Goal: Task Accomplishment & Management: Manage account settings

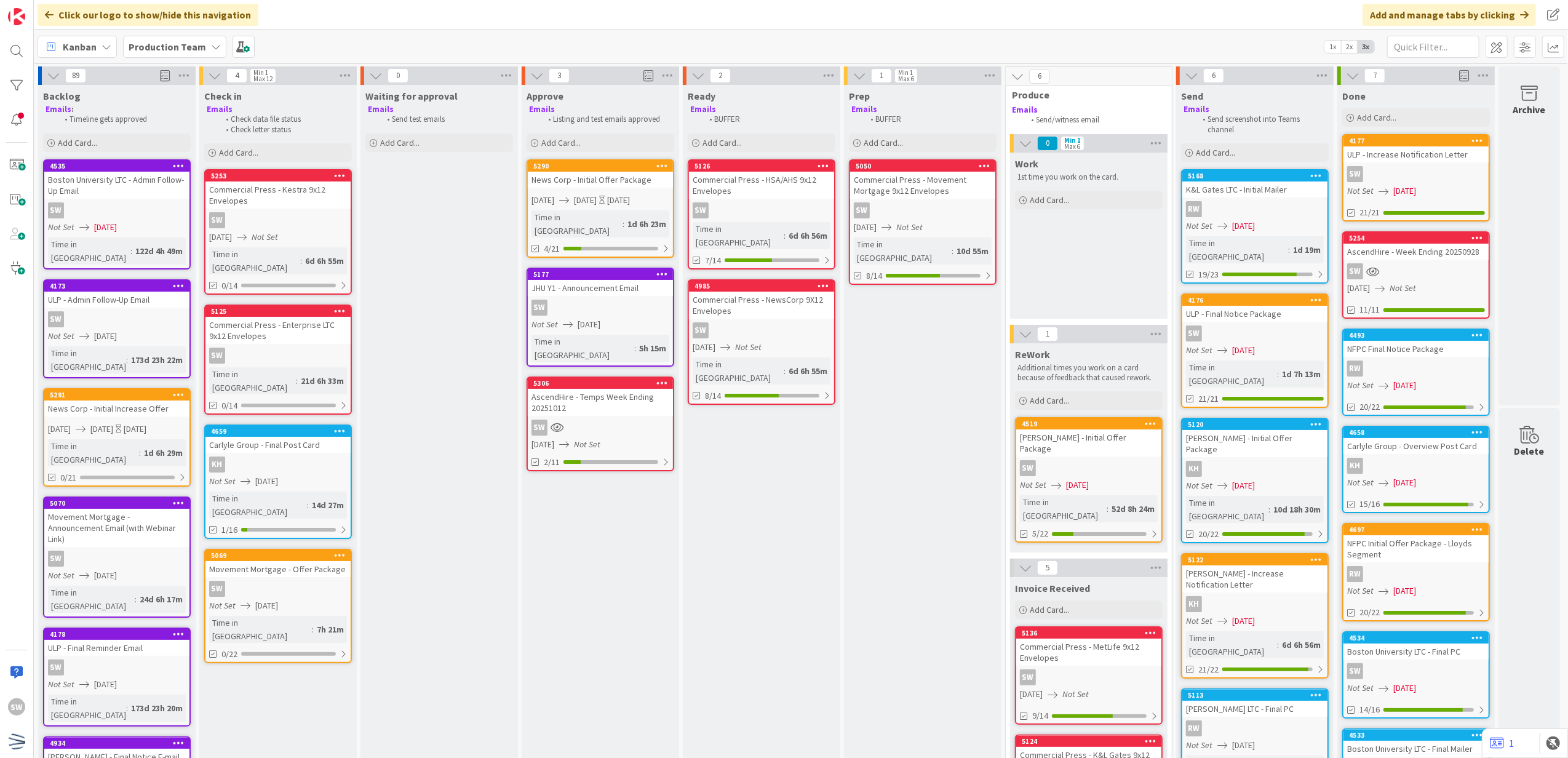
click at [315, 561] on div "Movement Mortgage - Offer Package" at bounding box center [278, 569] width 145 height 16
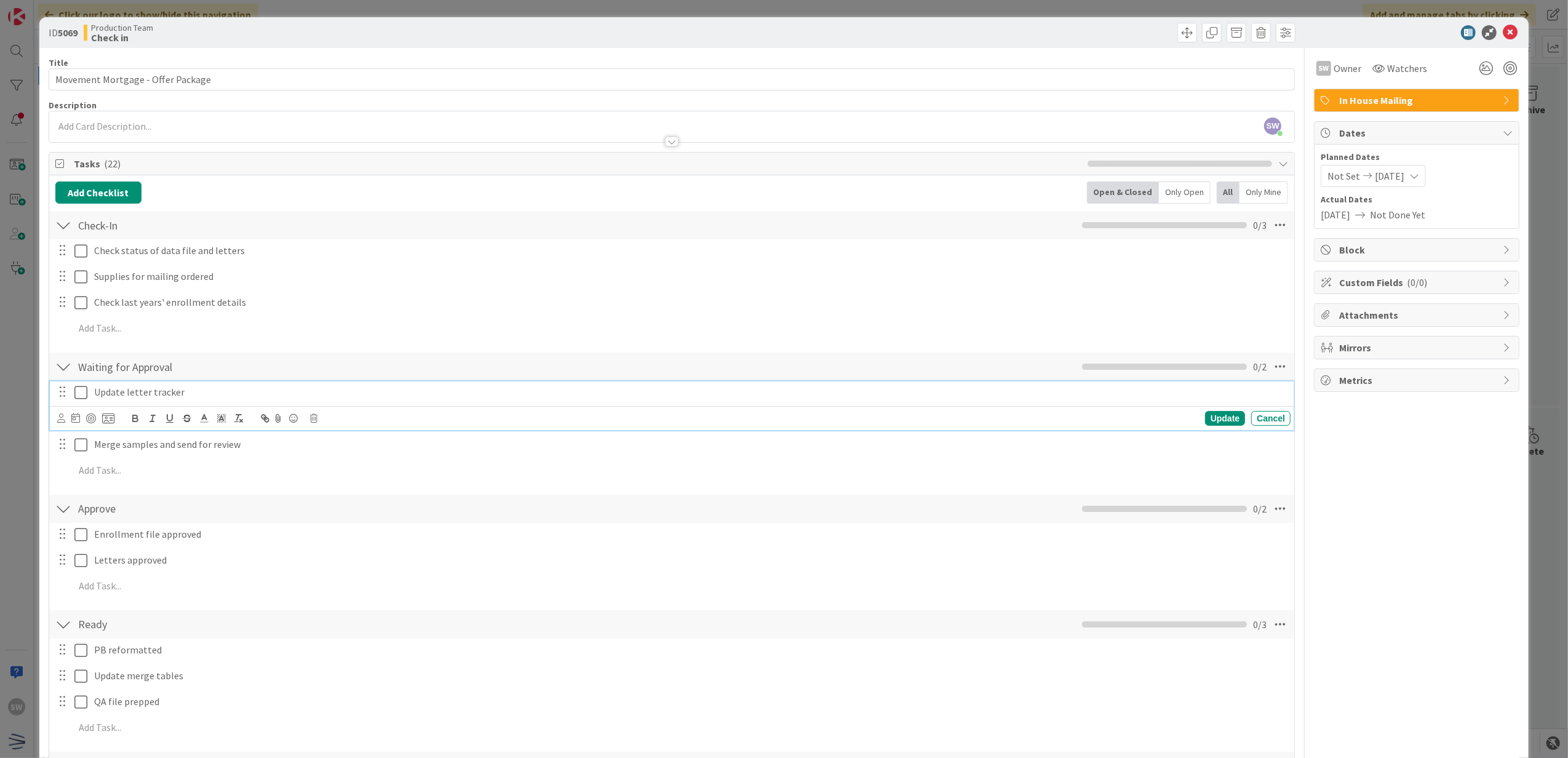
click at [84, 392] on icon at bounding box center [81, 392] width 13 height 15
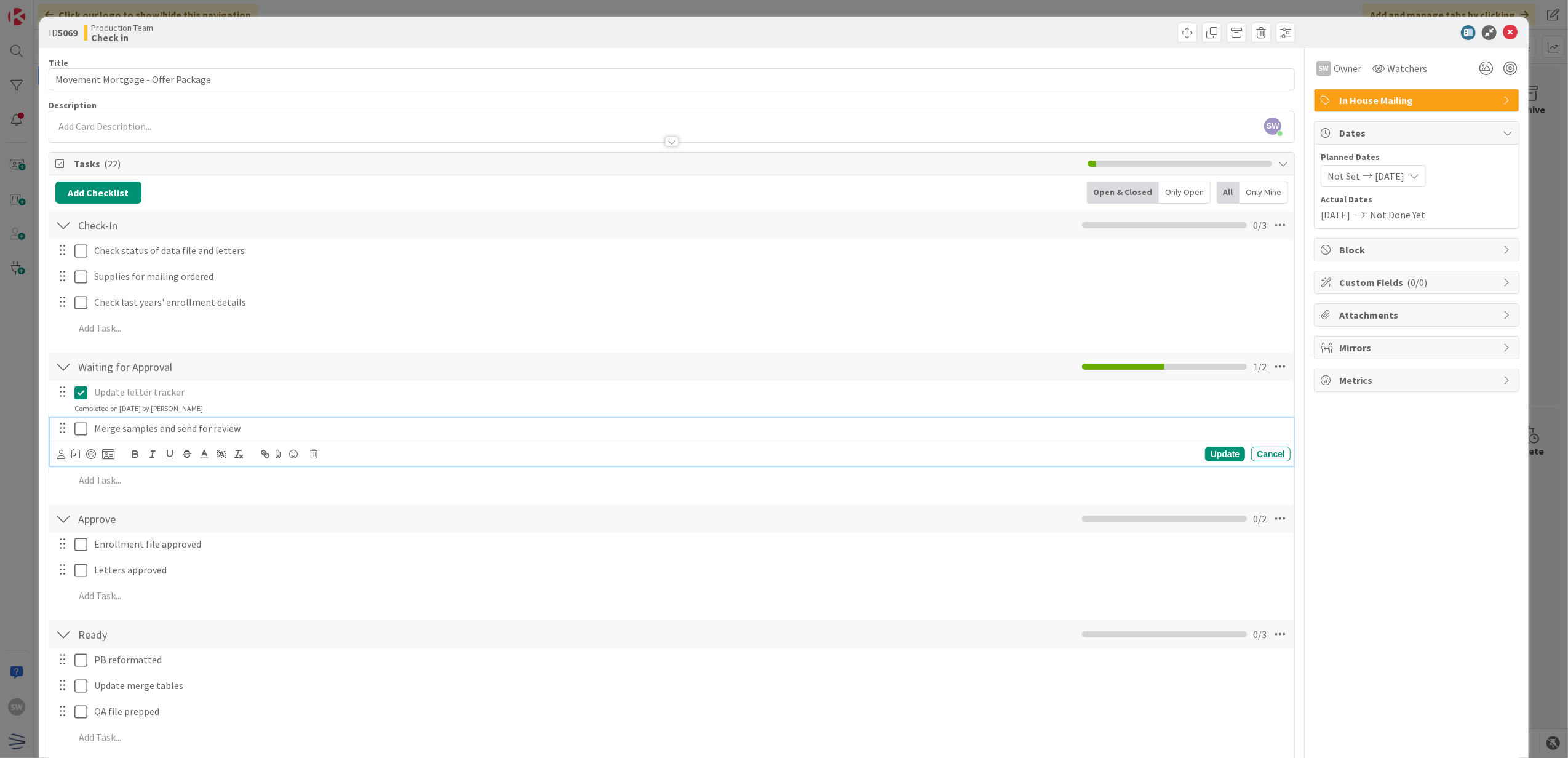
click at [82, 419] on button at bounding box center [81, 429] width 15 height 20
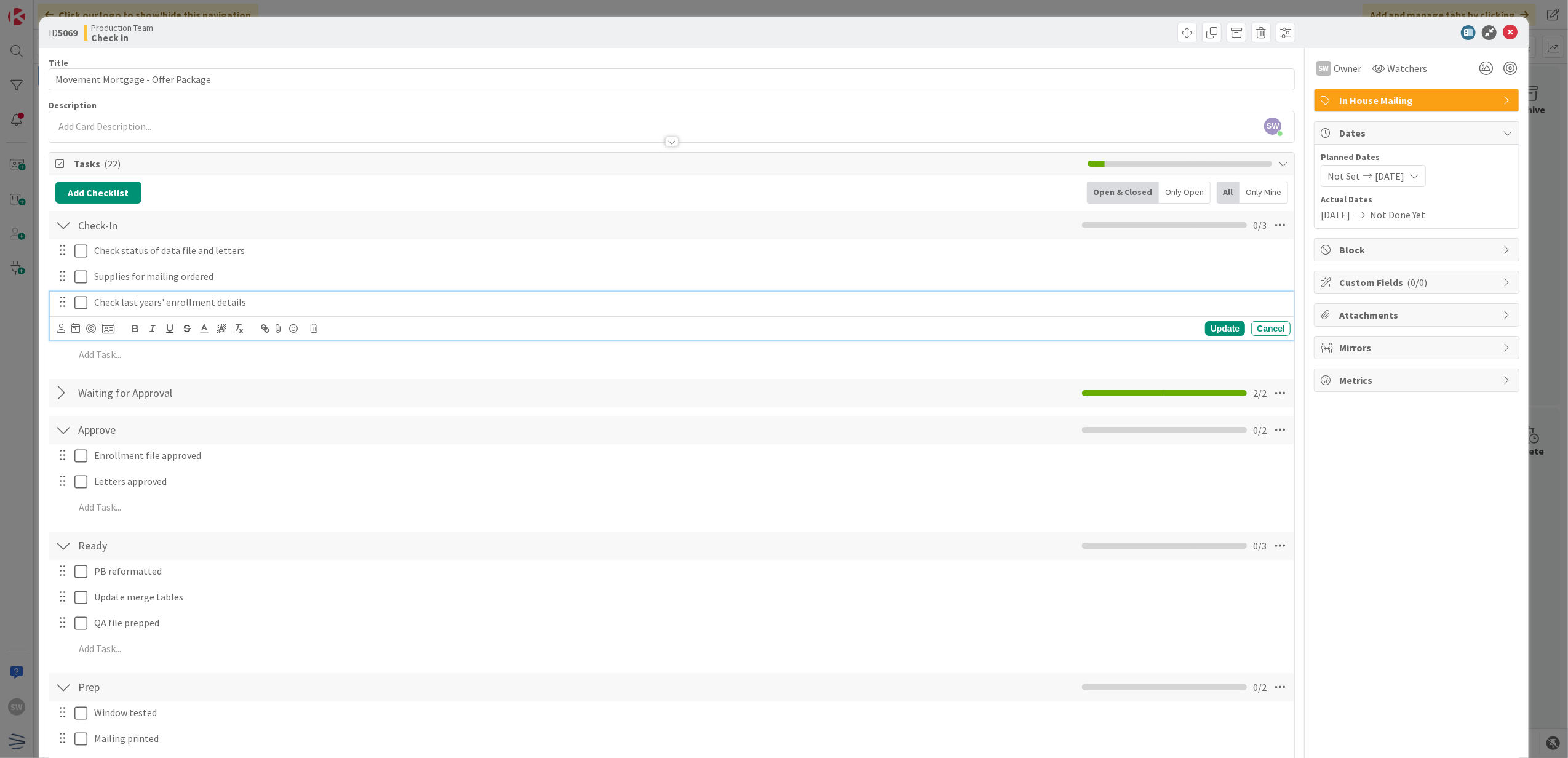
click at [87, 299] on icon at bounding box center [81, 303] width 13 height 15
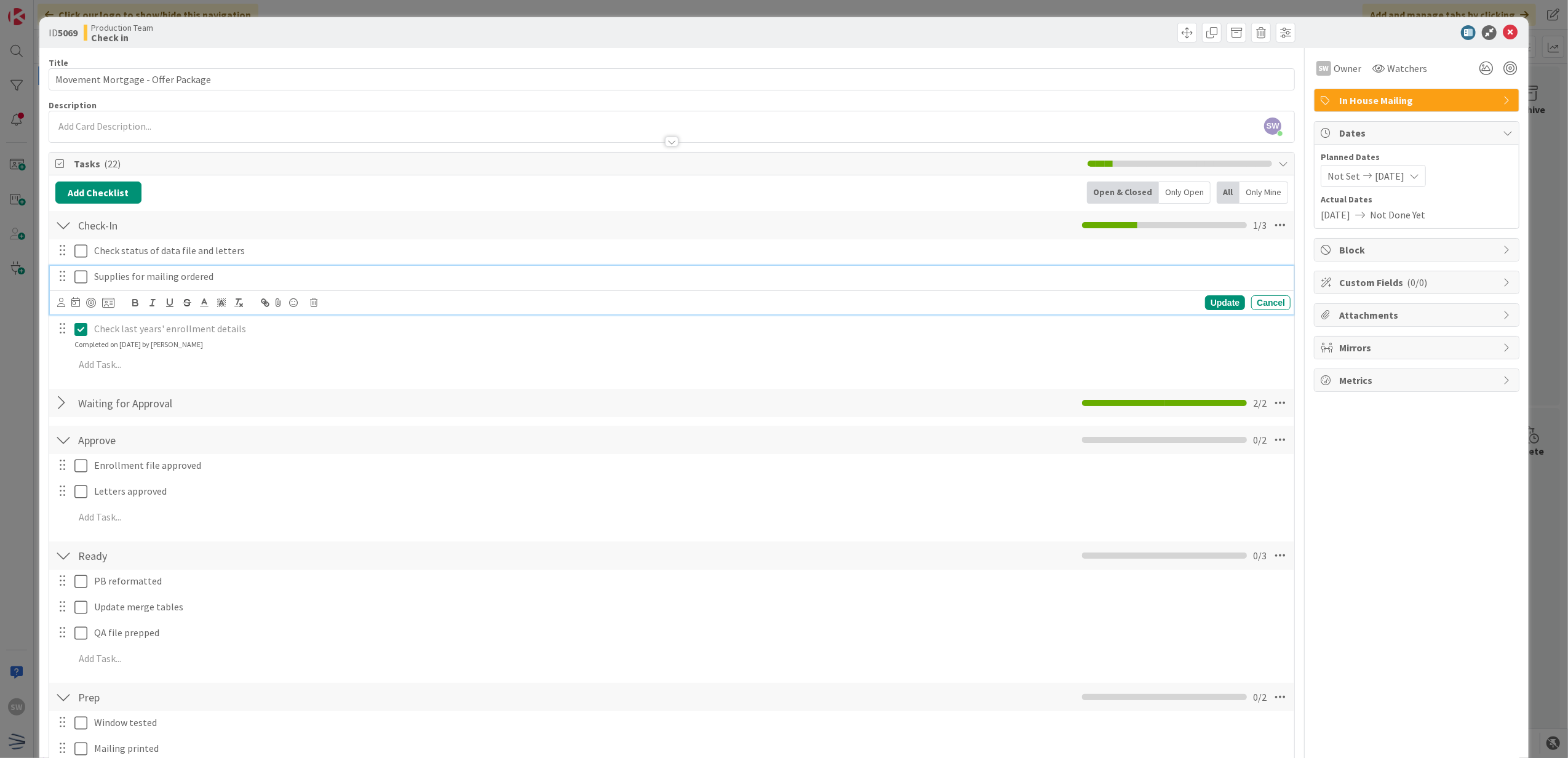
click at [78, 274] on icon at bounding box center [81, 276] width 13 height 15
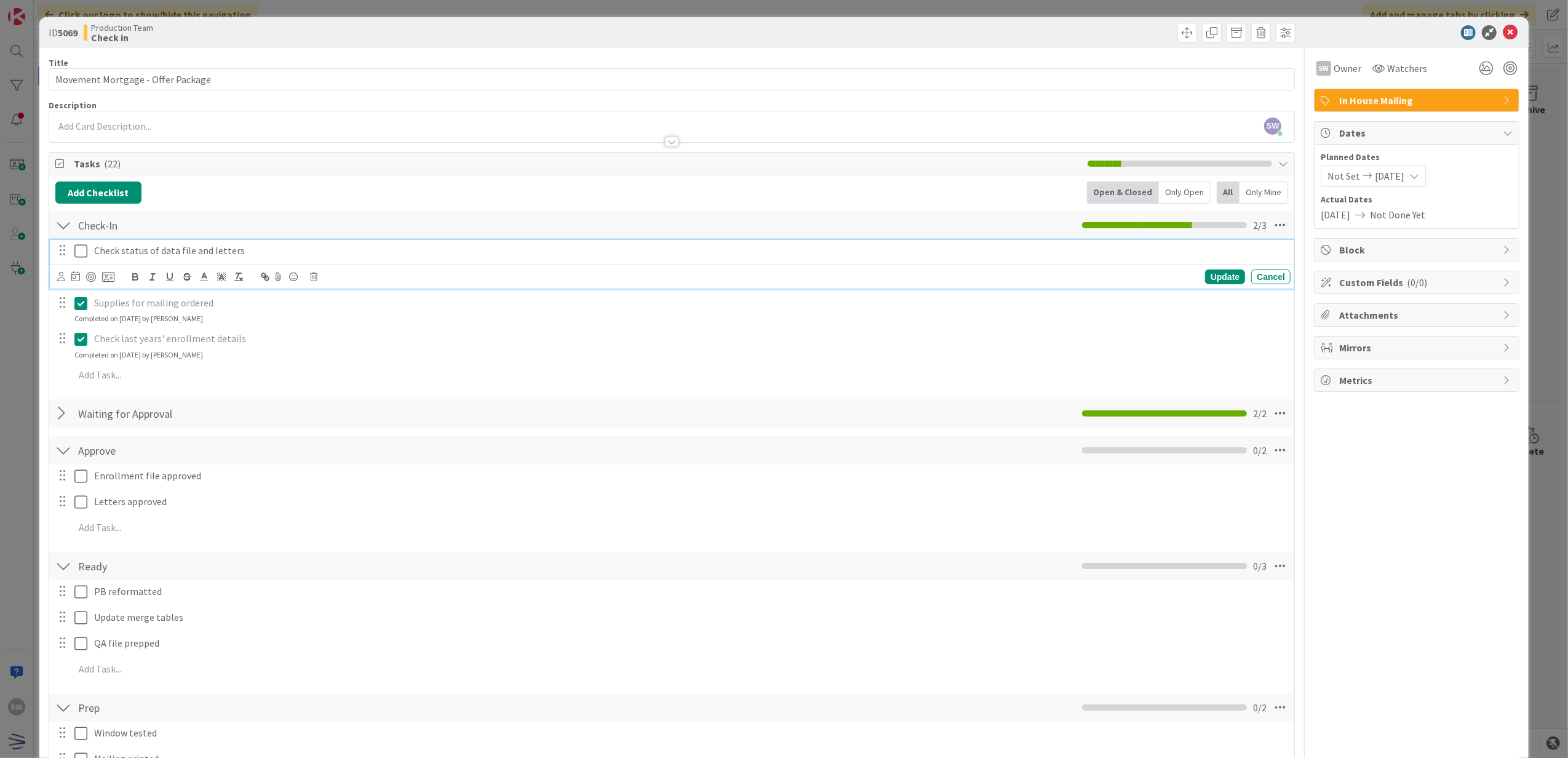
click at [80, 252] on icon at bounding box center [81, 250] width 13 height 15
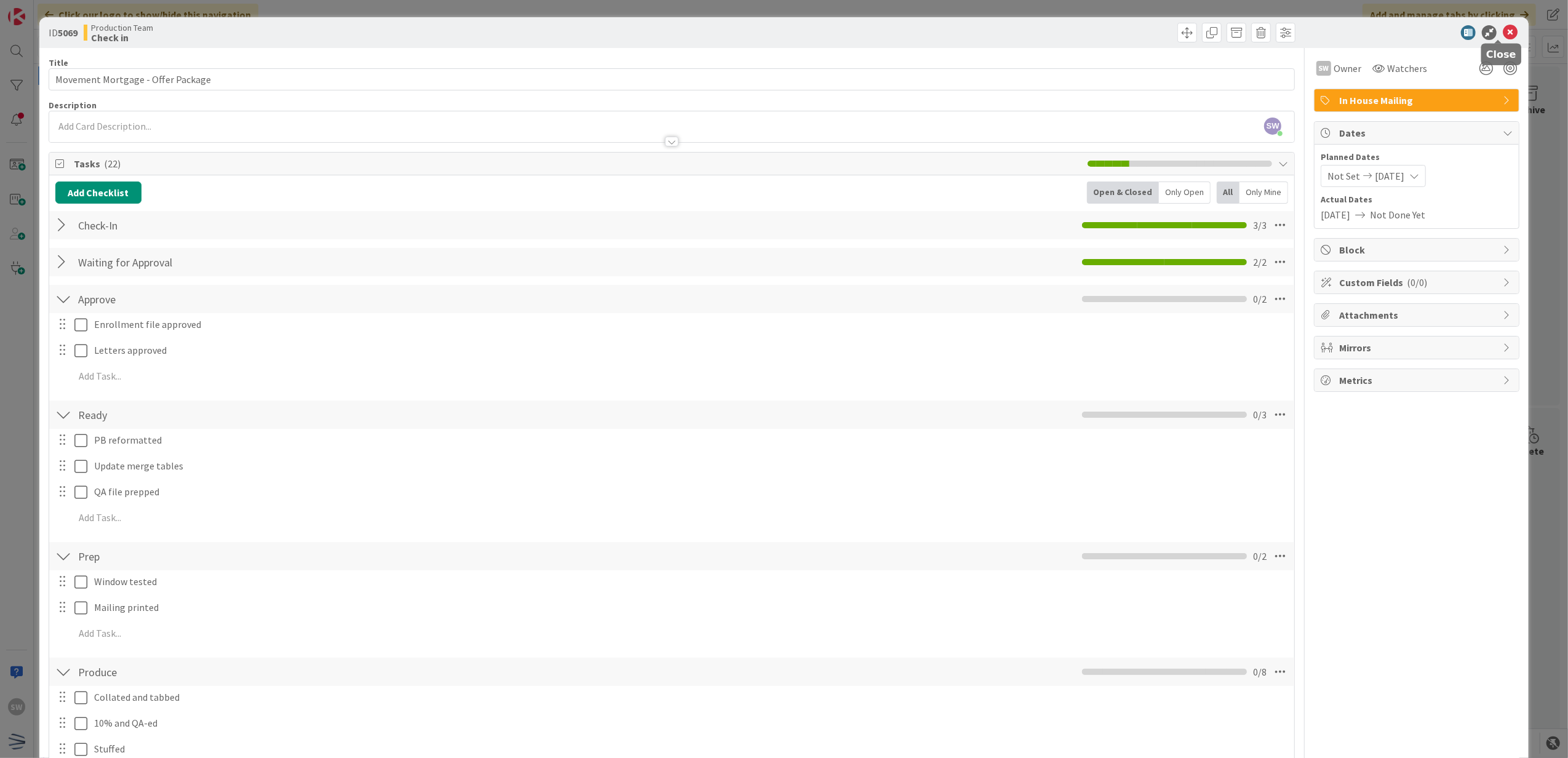
click at [1503, 35] on icon at bounding box center [1510, 32] width 15 height 15
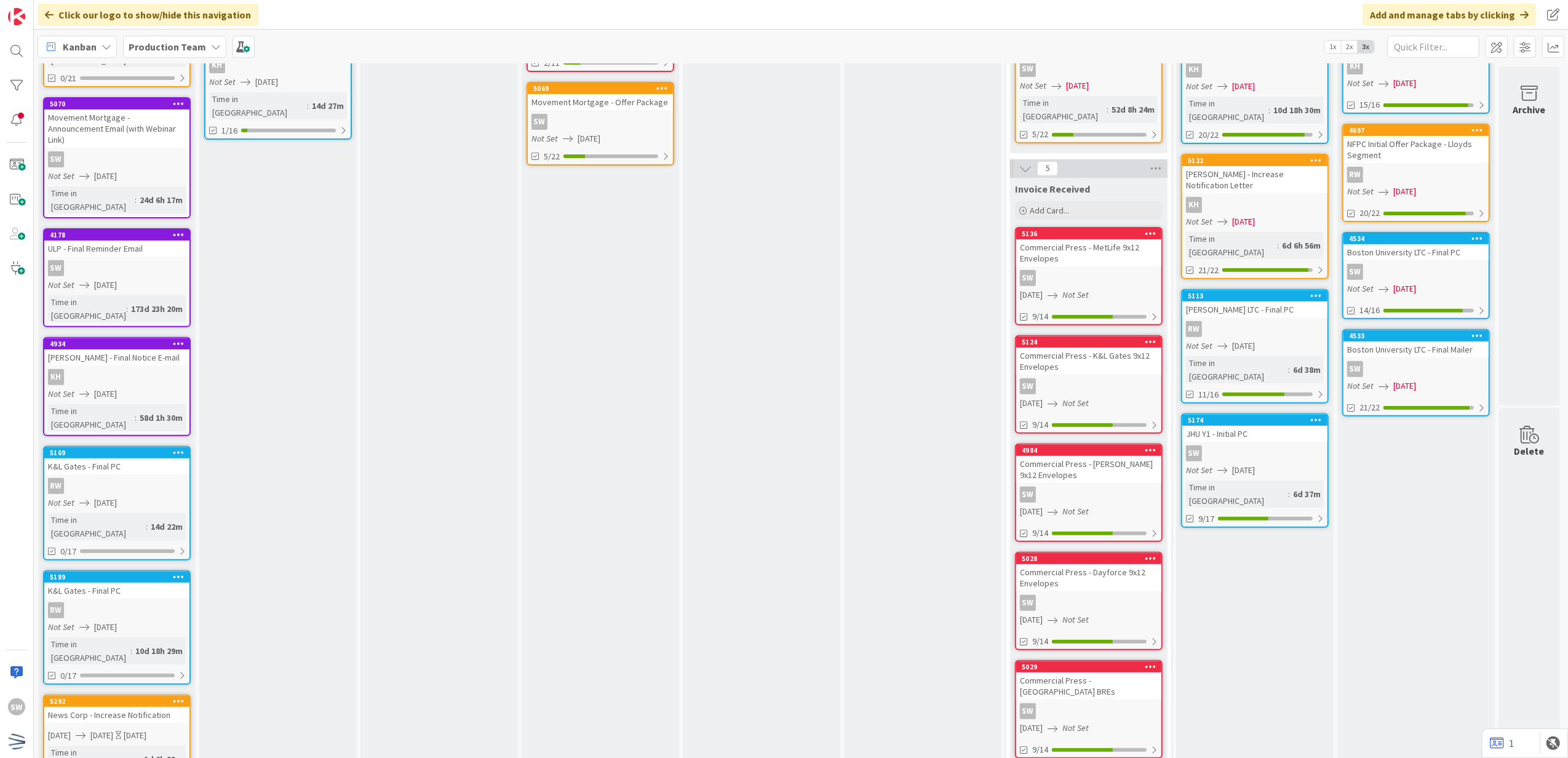
scroll to position [410, 0]
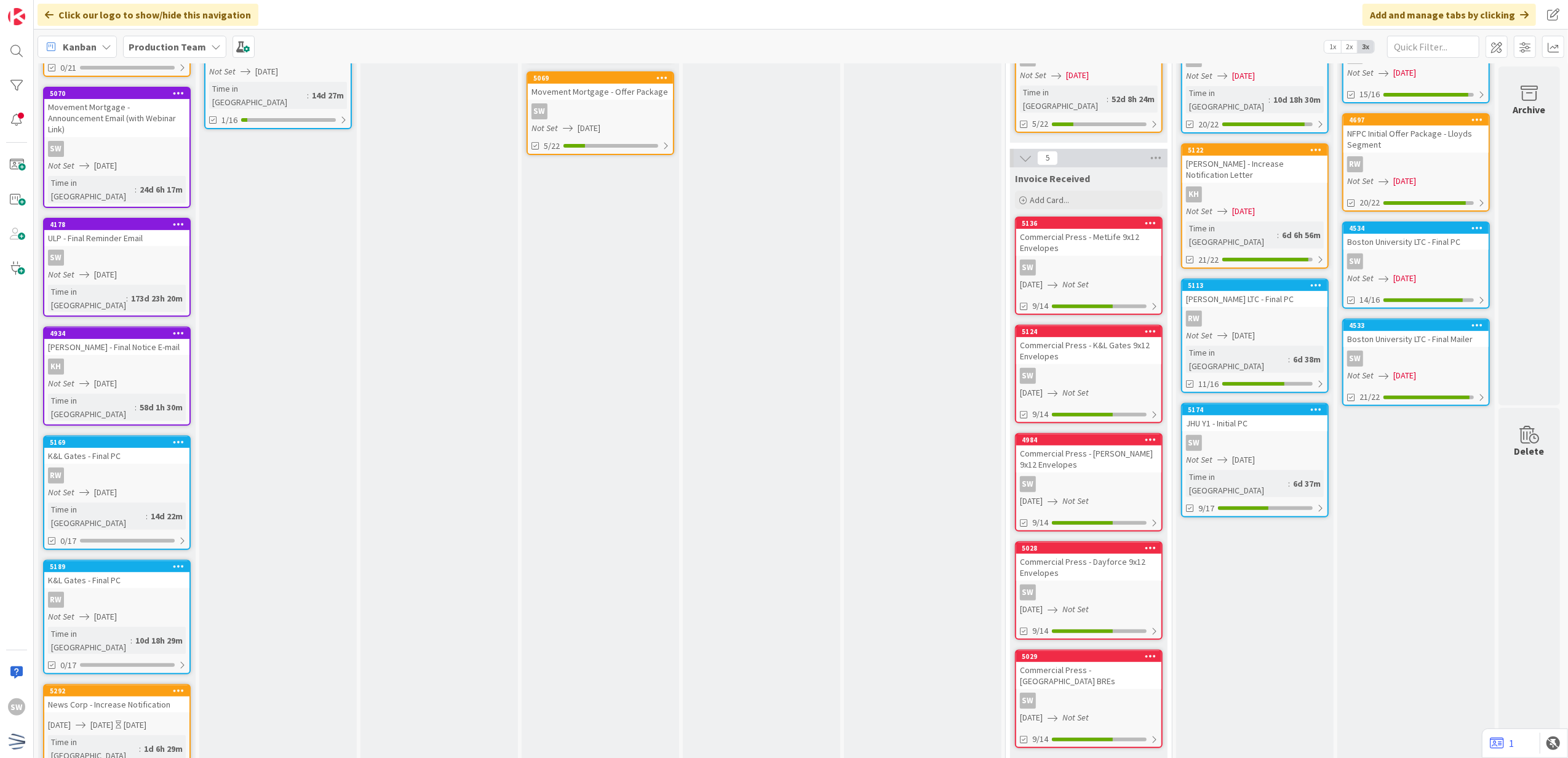
click at [144, 611] on div "Not Set [DATE]" at bounding box center [119, 617] width 141 height 13
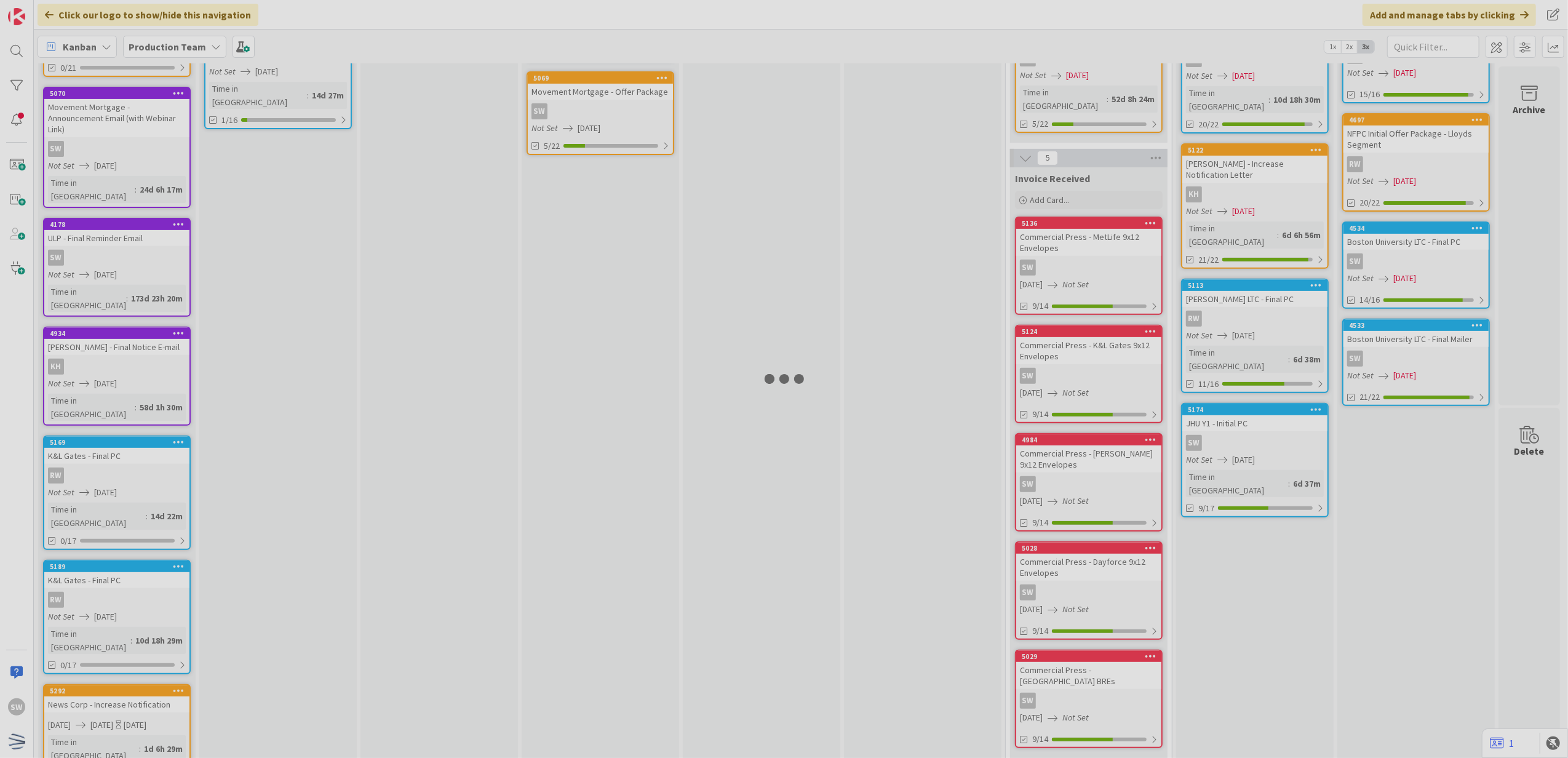
click at [144, 505] on div at bounding box center [784, 379] width 1568 height 758
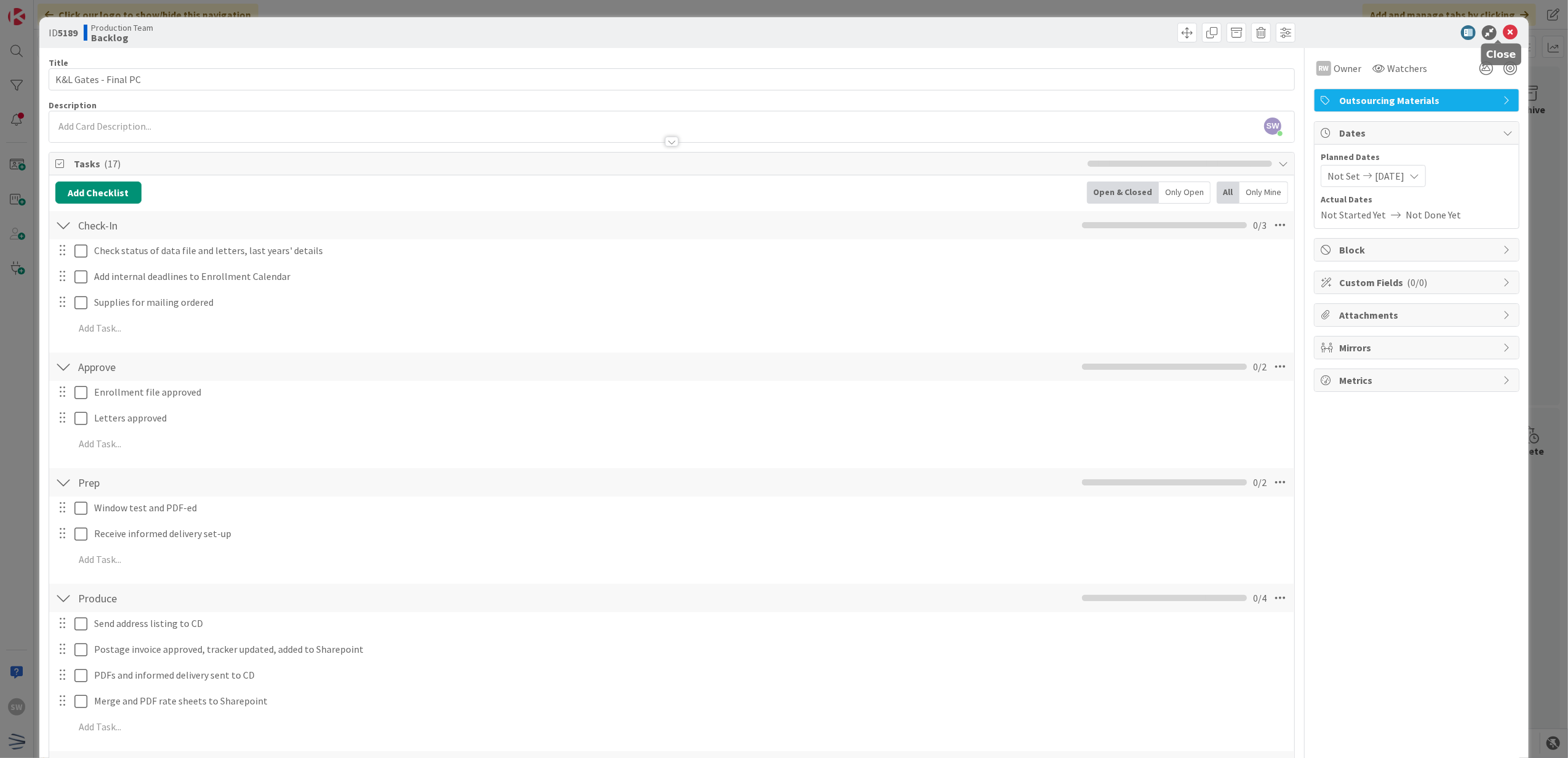
drag, startPoint x: 1498, startPoint y: 25, endPoint x: 1453, endPoint y: 64, distance: 59.5
click at [1503, 26] on icon at bounding box center [1510, 32] width 15 height 15
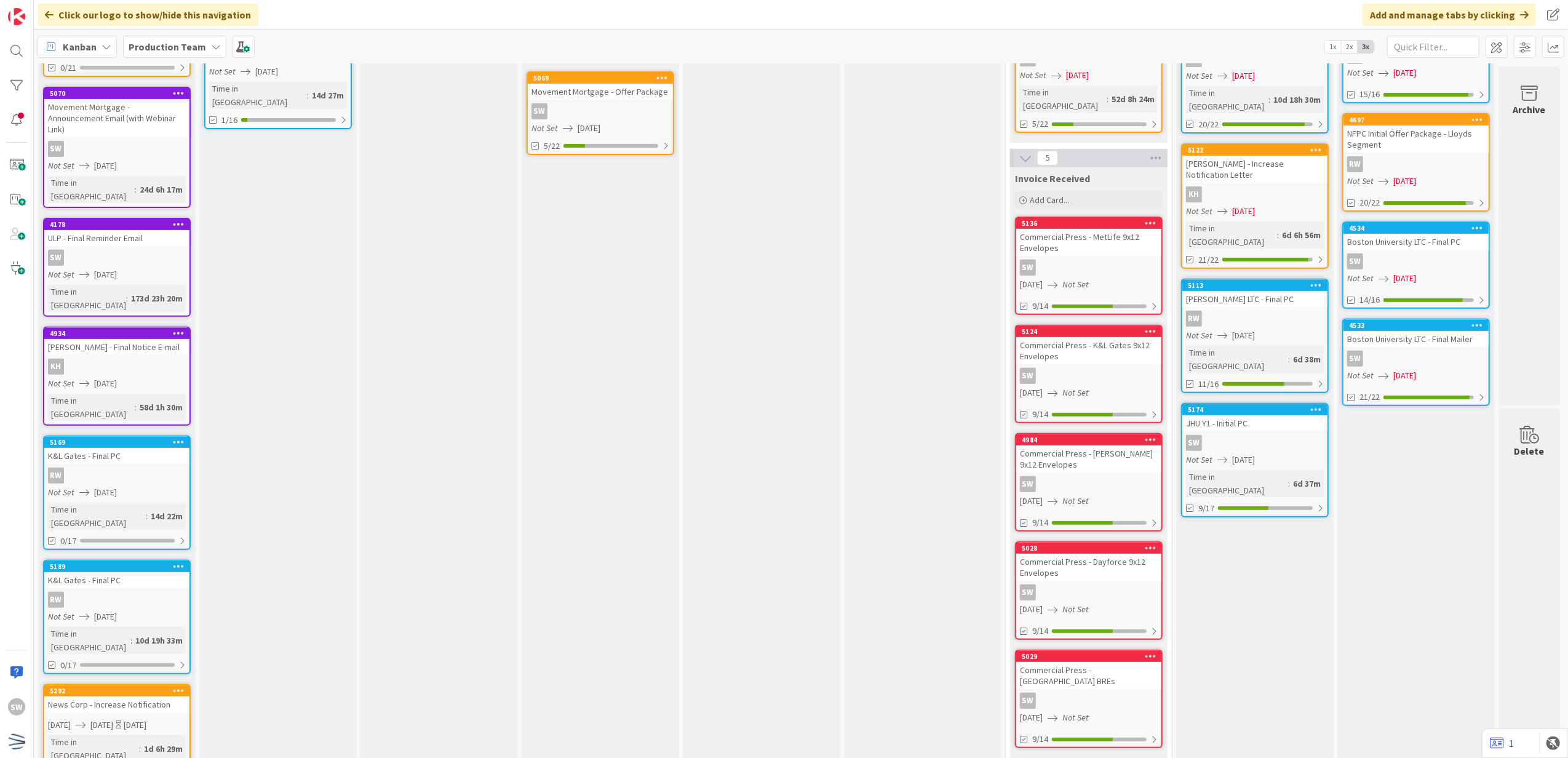
click at [182, 562] on icon at bounding box center [178, 566] width 12 height 8
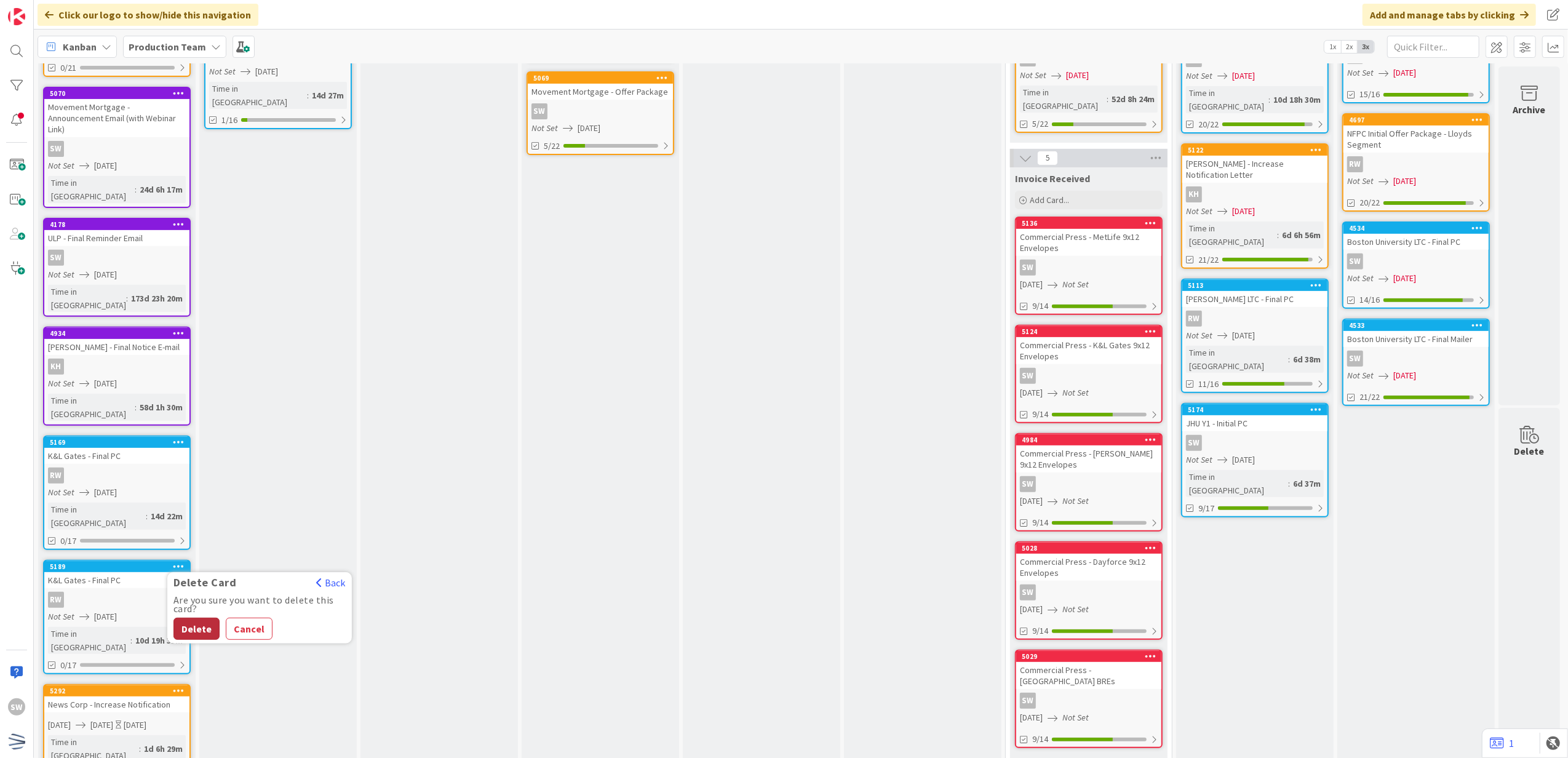
click at [194, 618] on button "Delete" at bounding box center [196, 629] width 46 height 22
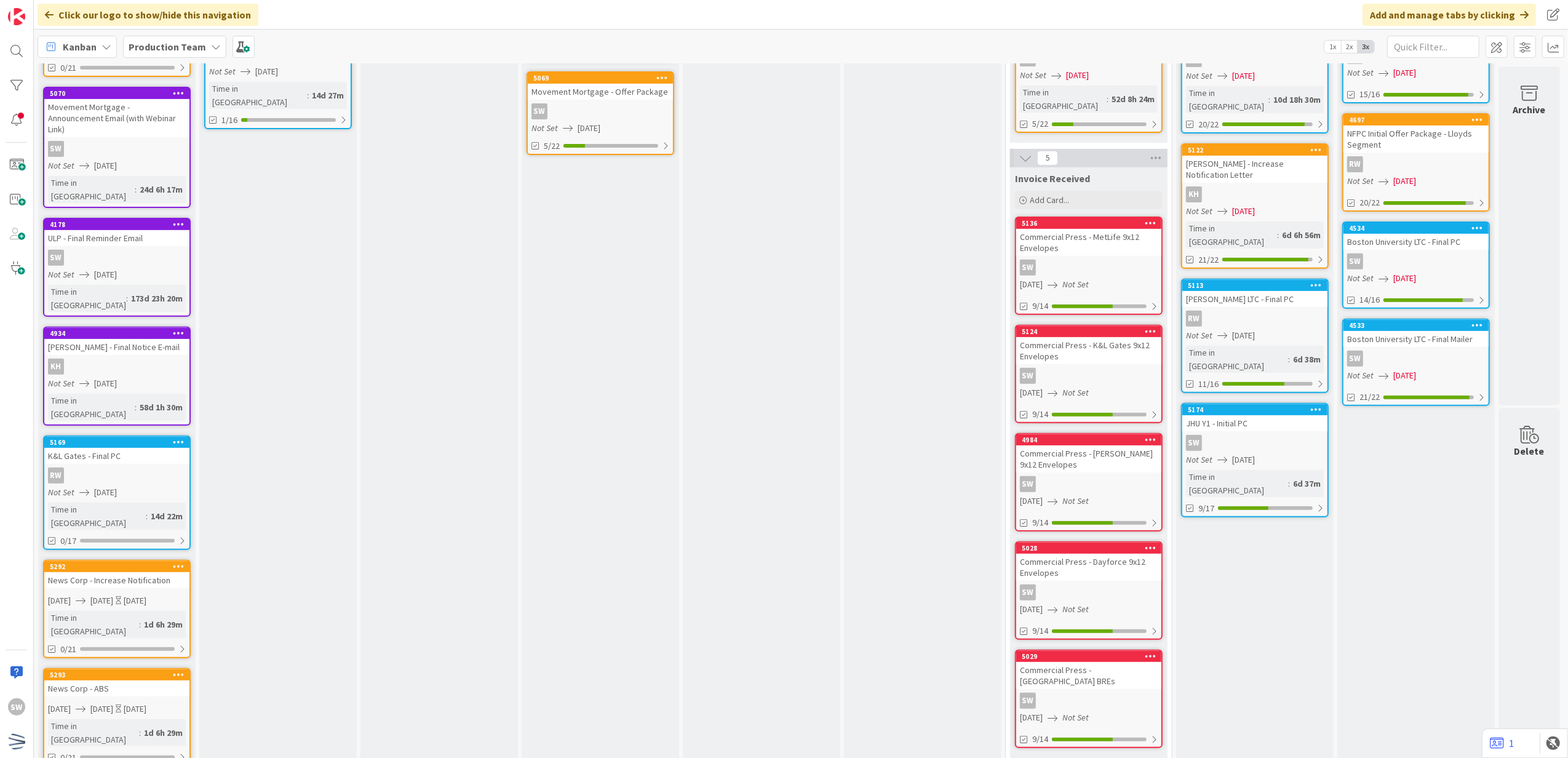
scroll to position [445, 0]
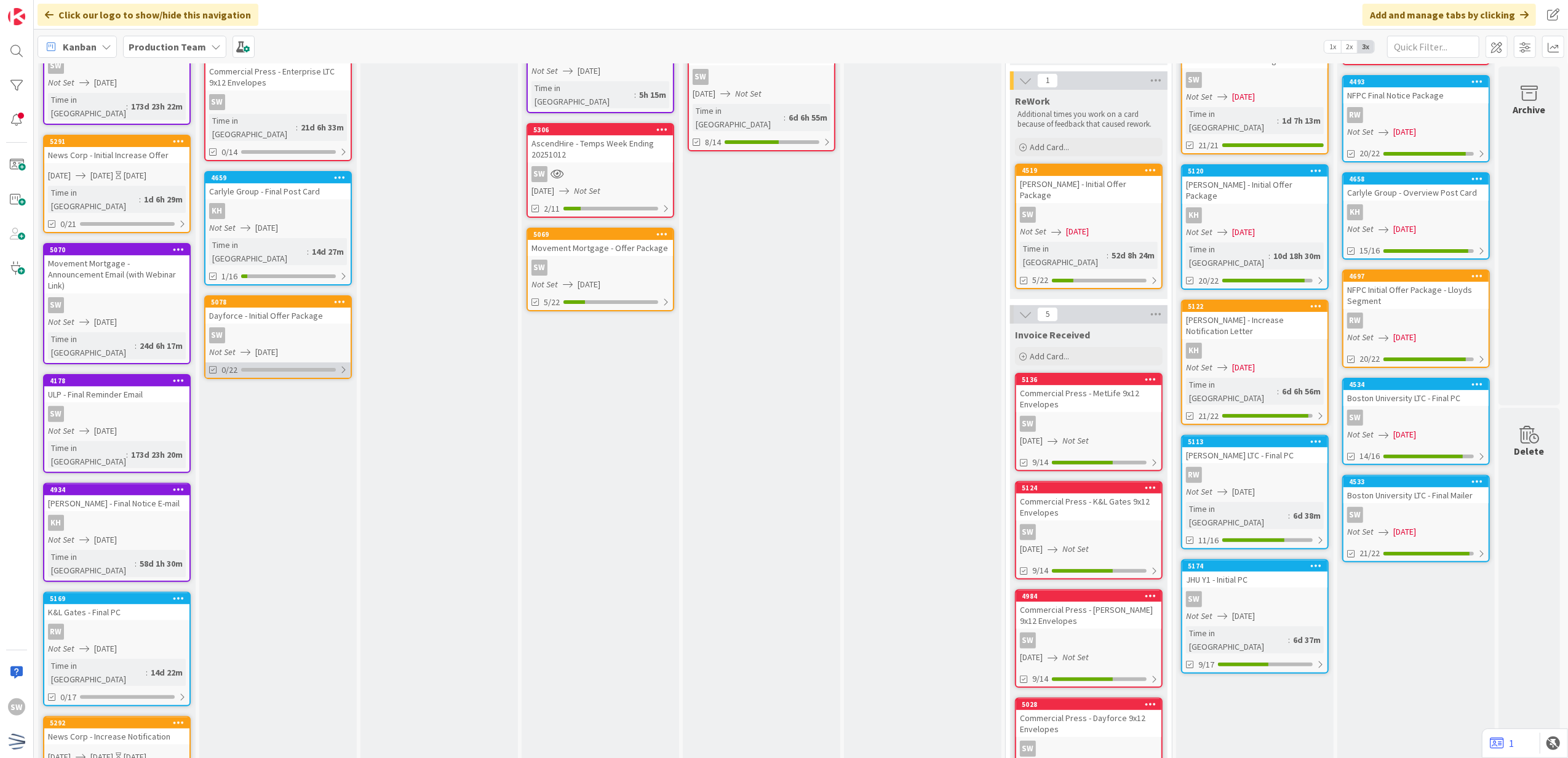
scroll to position [47, 0]
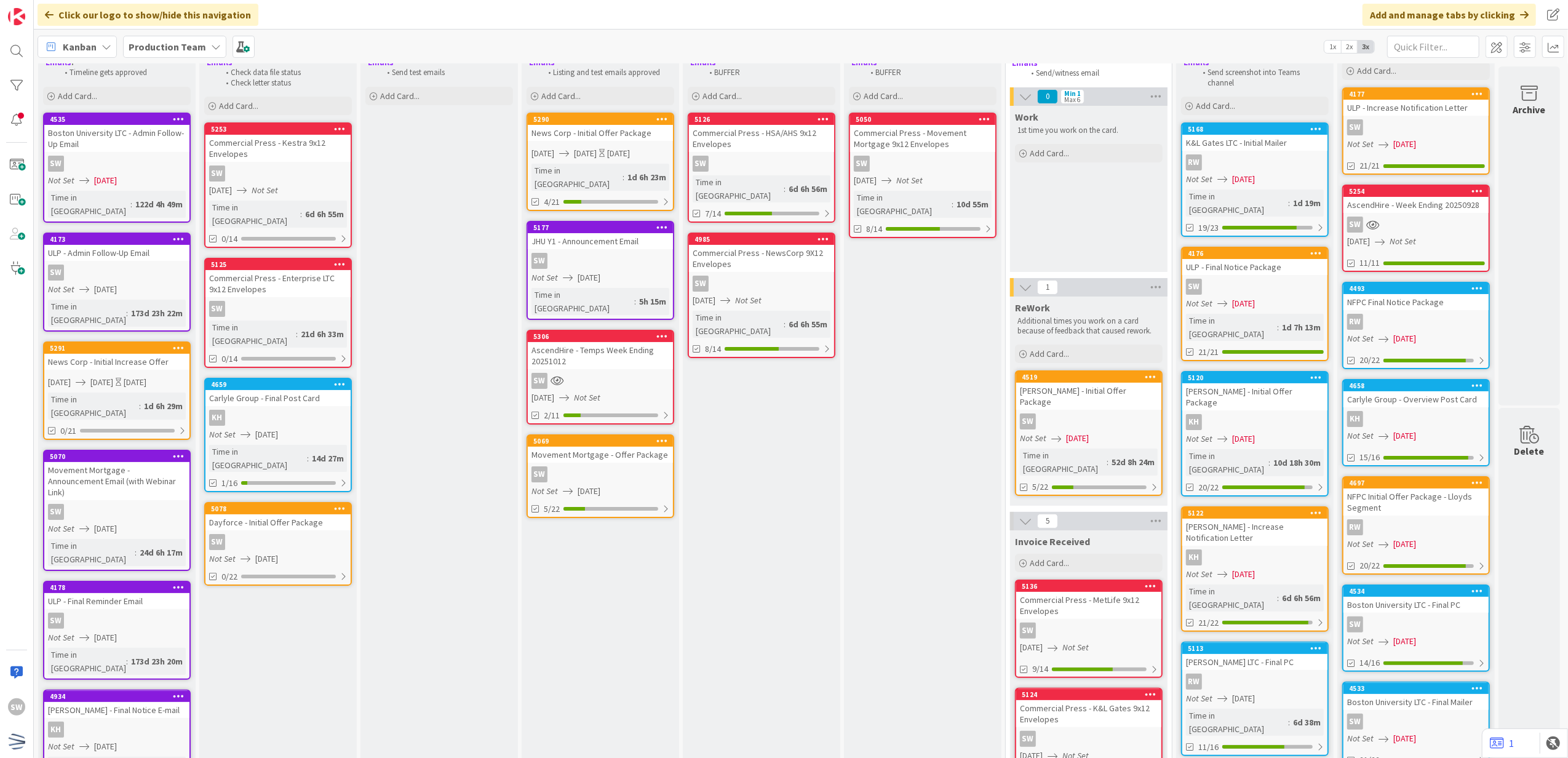
click at [272, 553] on span "[DATE]" at bounding box center [267, 559] width 23 height 13
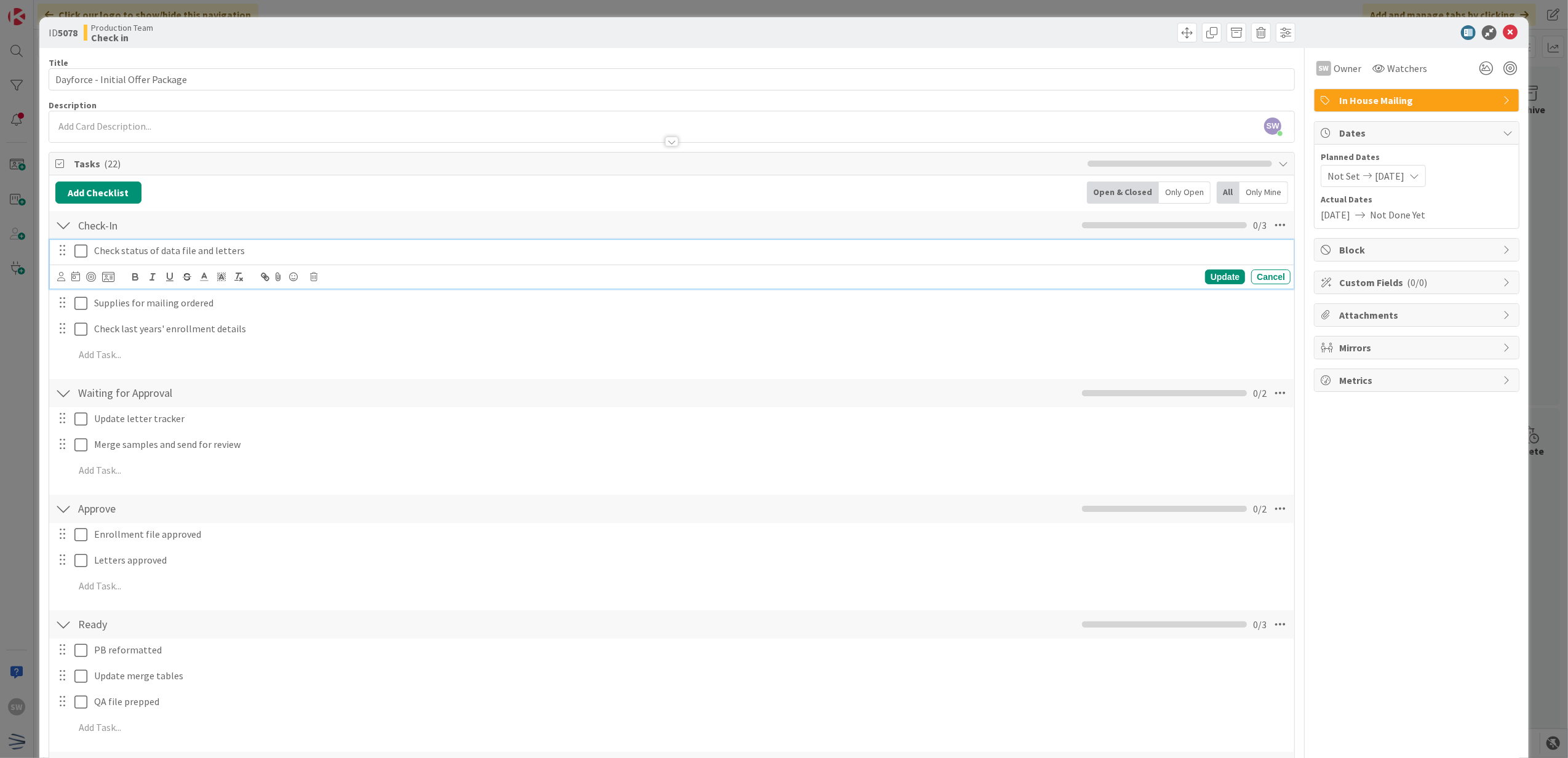
click at [74, 253] on icon at bounding box center [81, 250] width 13 height 15
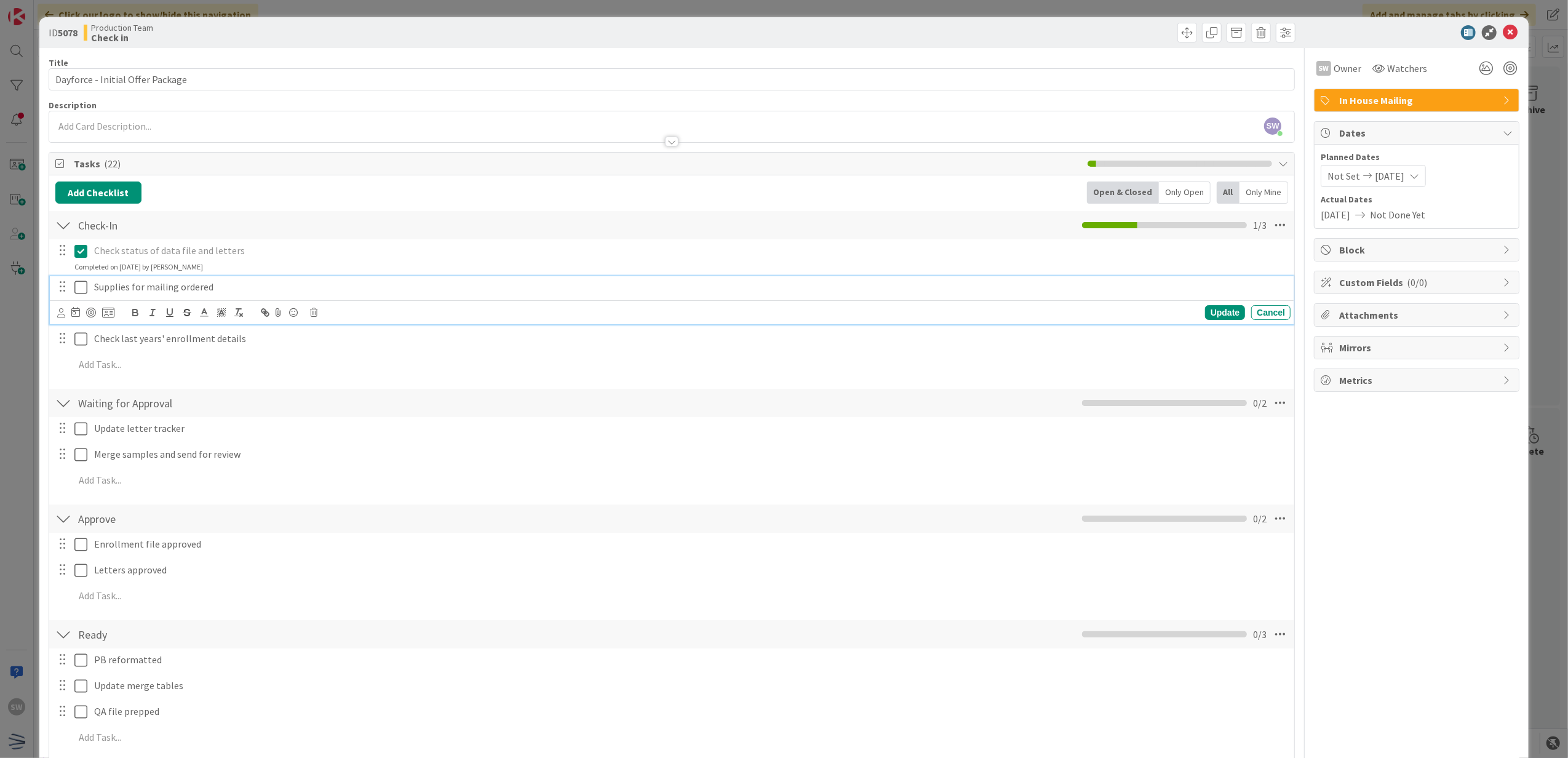
click at [80, 290] on icon at bounding box center [81, 287] width 13 height 15
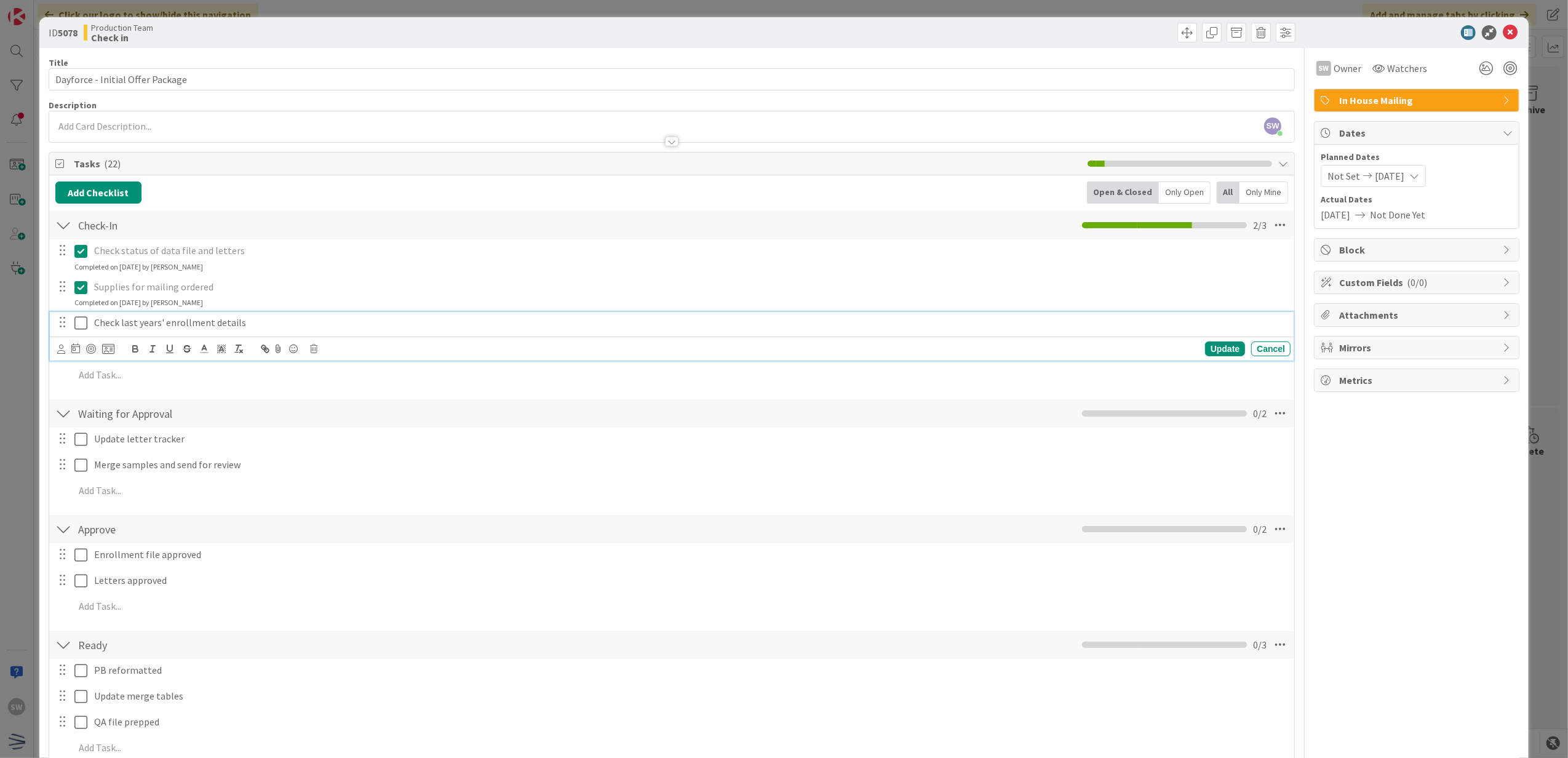
click at [82, 320] on icon at bounding box center [81, 323] width 13 height 15
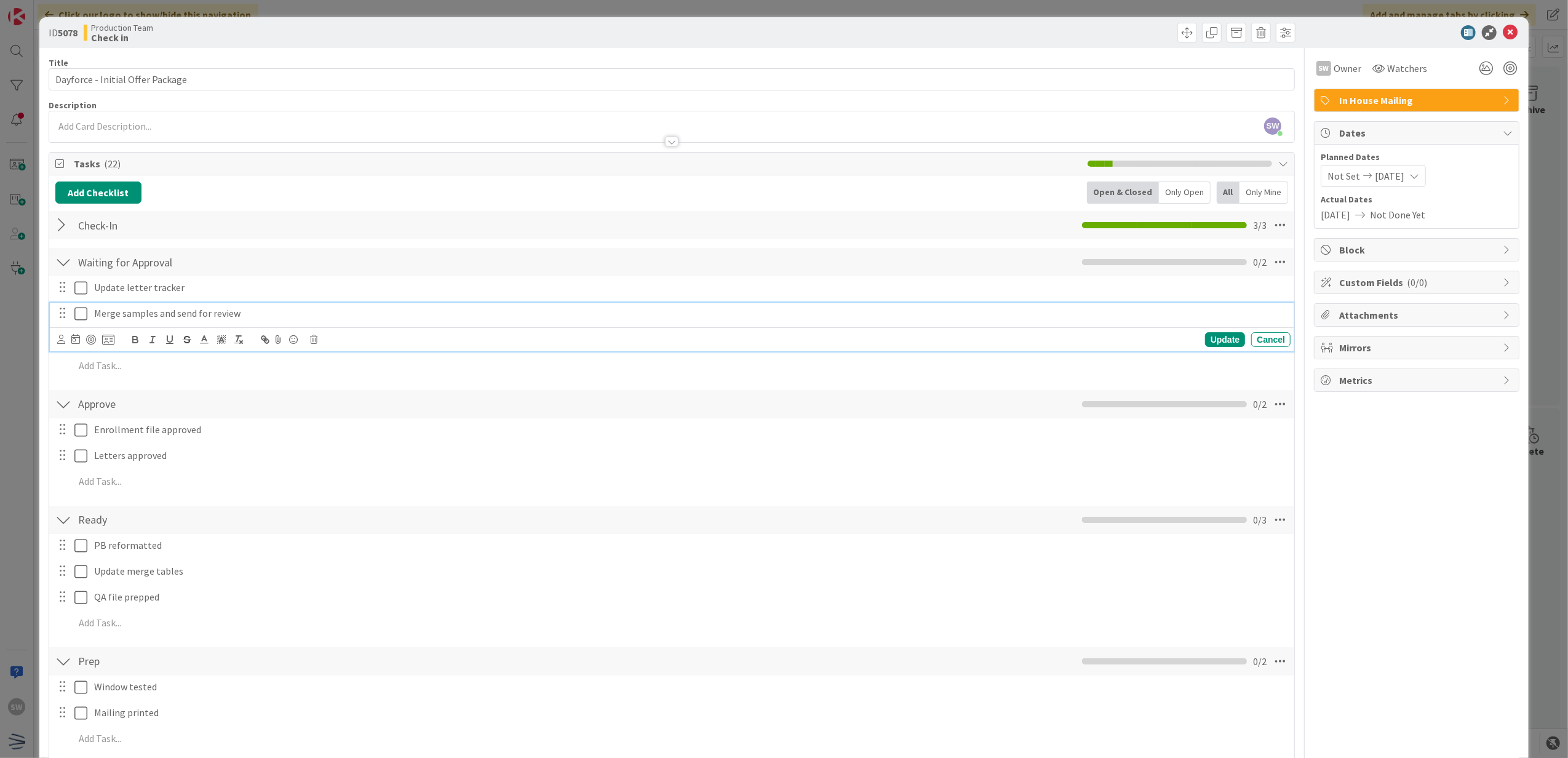
click at [82, 320] on icon at bounding box center [81, 313] width 13 height 15
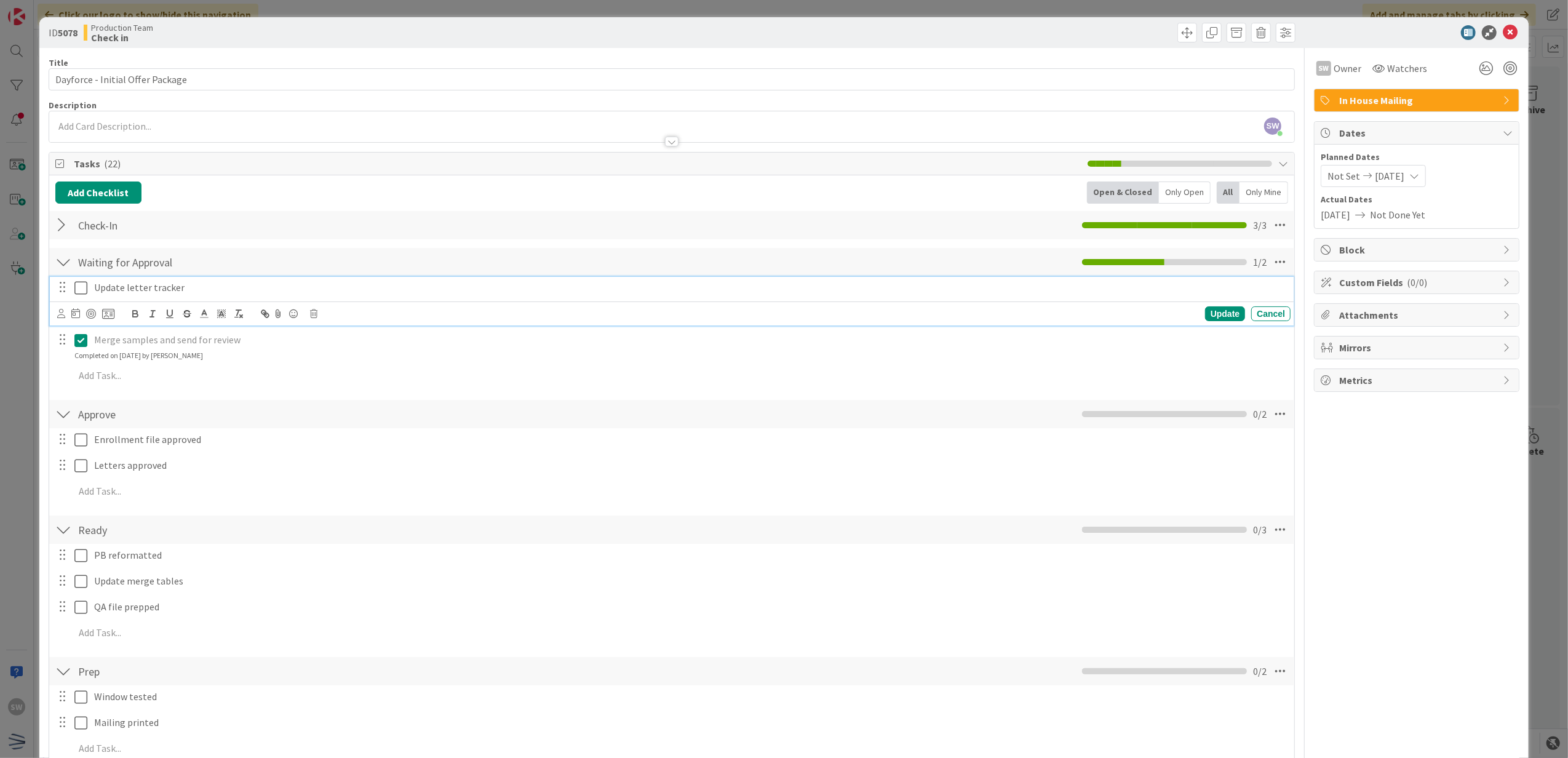
click at [84, 284] on icon at bounding box center [81, 287] width 13 height 15
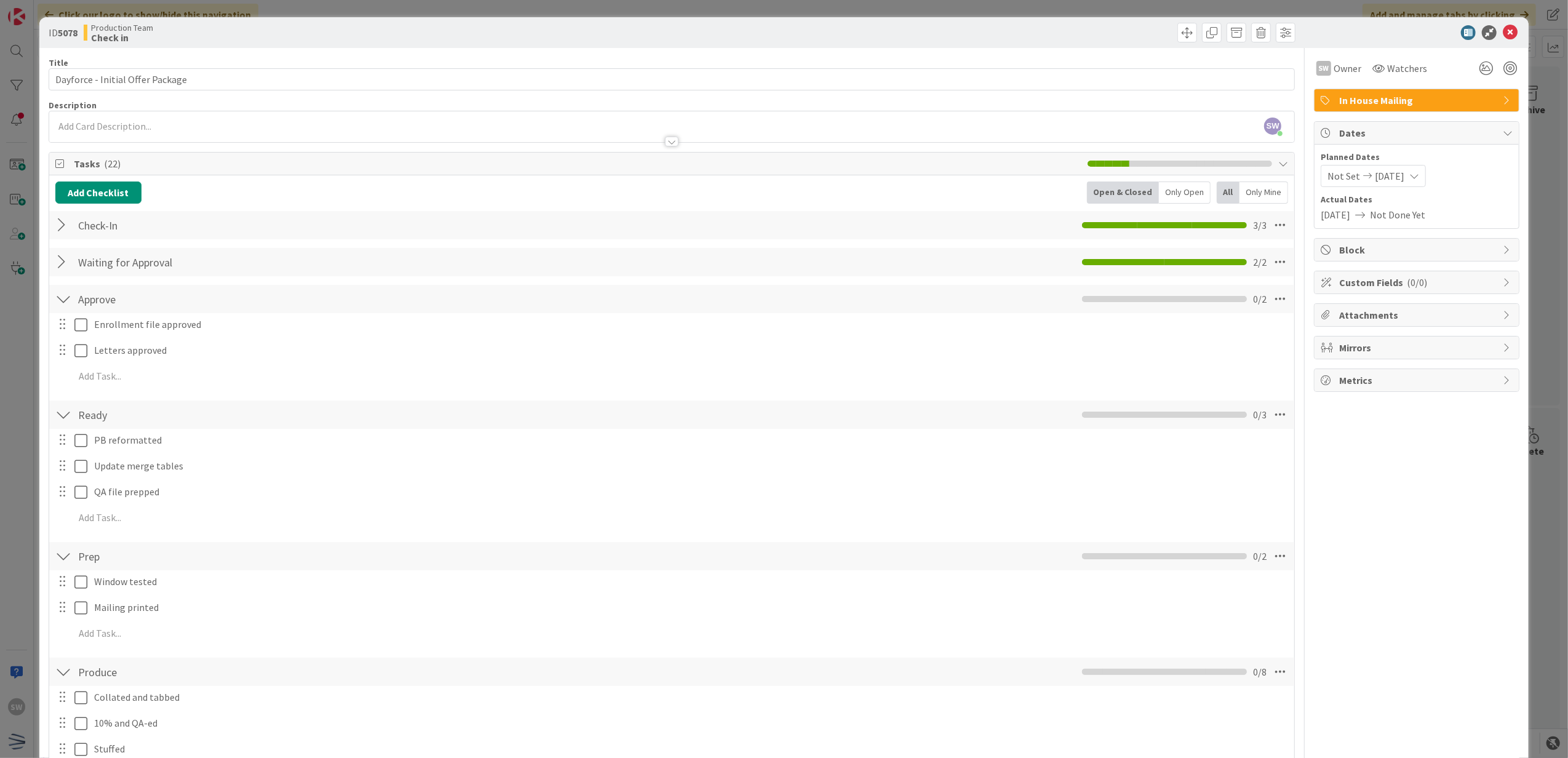
click at [1498, 41] on div "ID 5078 Production Team Check in" at bounding box center [784, 32] width 1490 height 31
click at [1497, 39] on div at bounding box center [1497, 41] width 8 height 4
click at [1503, 35] on icon at bounding box center [1510, 32] width 15 height 15
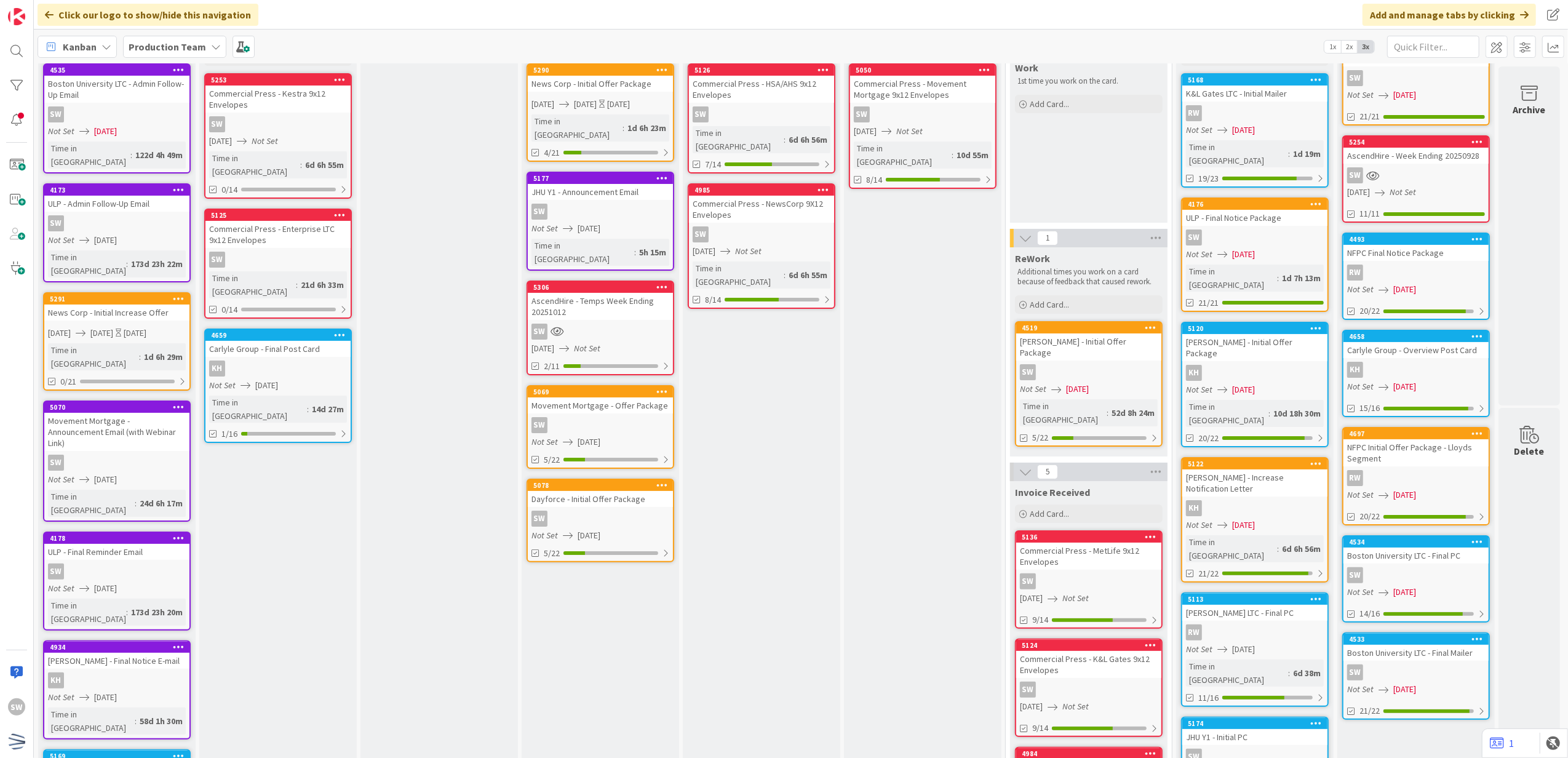
scroll to position [82, 0]
